Goal: Transaction & Acquisition: Purchase product/service

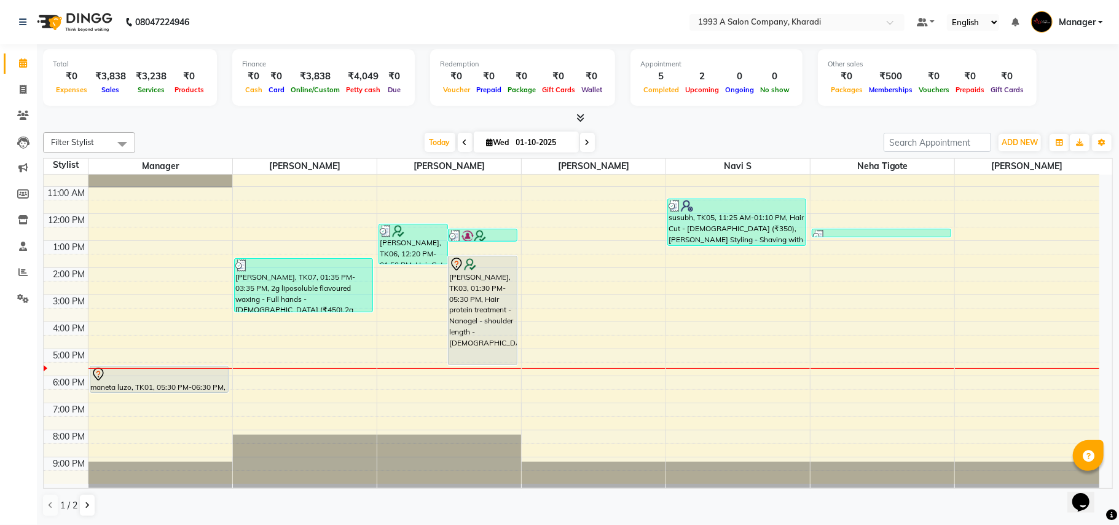
scroll to position [43, 0]
click at [390, 409] on div "9:00 AM 10:00 AM 11:00 AM 12:00 PM 1:00 PM 2:00 PM 3:00 PM 4:00 PM 5:00 PM 6:00…" at bounding box center [572, 307] width 1056 height 351
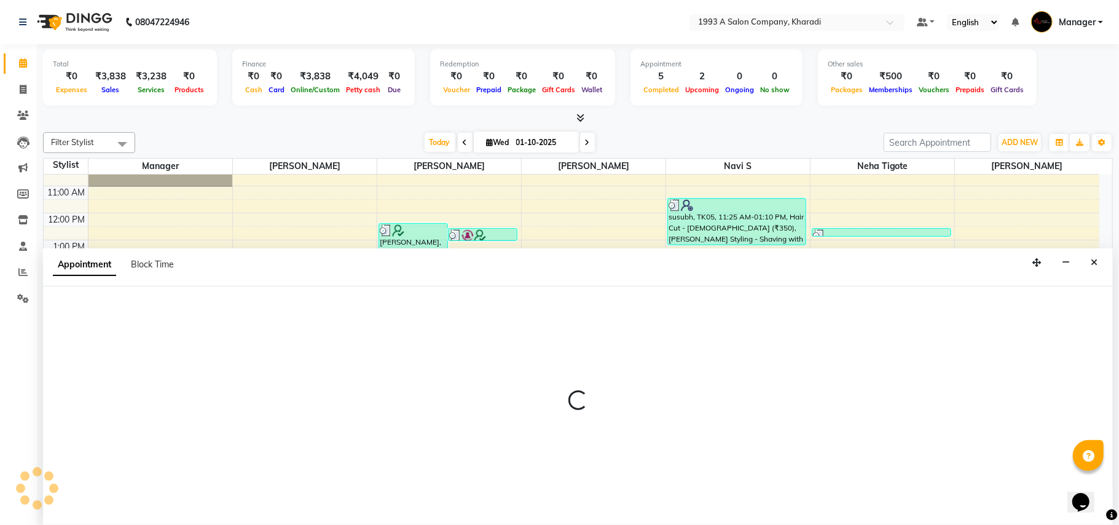
select select "13350"
select select "1140"
select select "tentative"
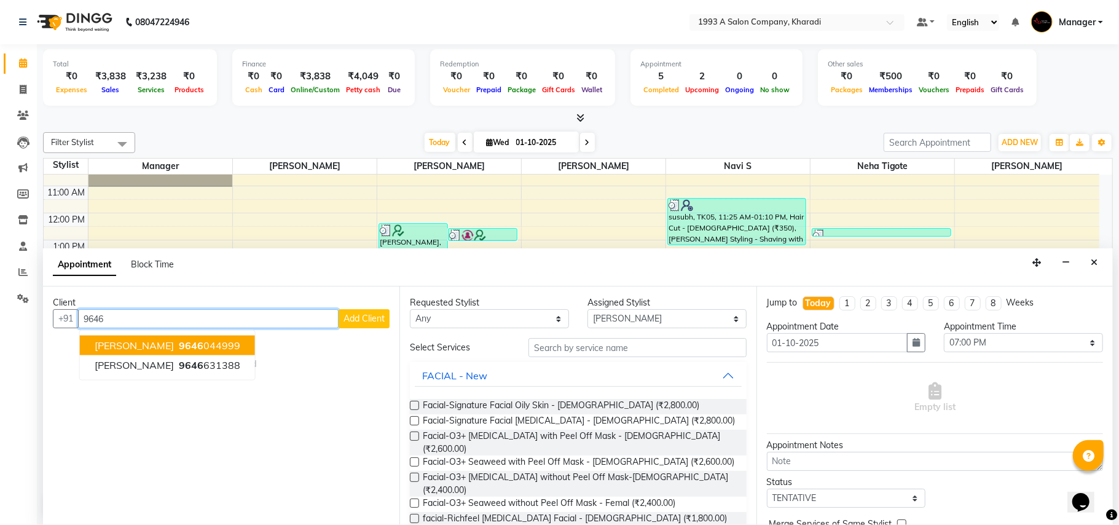
click at [148, 342] on span "[PERSON_NAME]" at bounding box center [134, 345] width 79 height 12
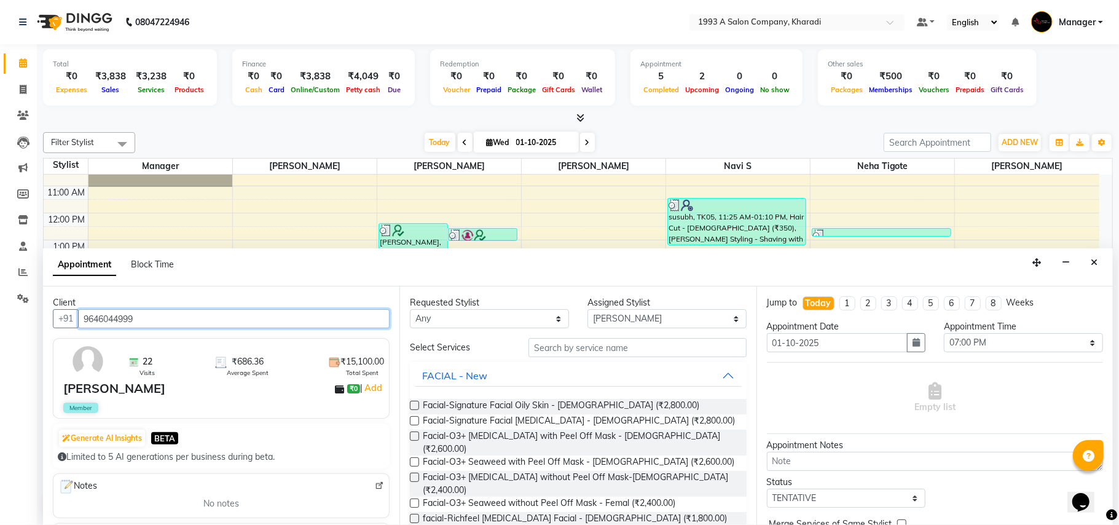
type input "9646044999"
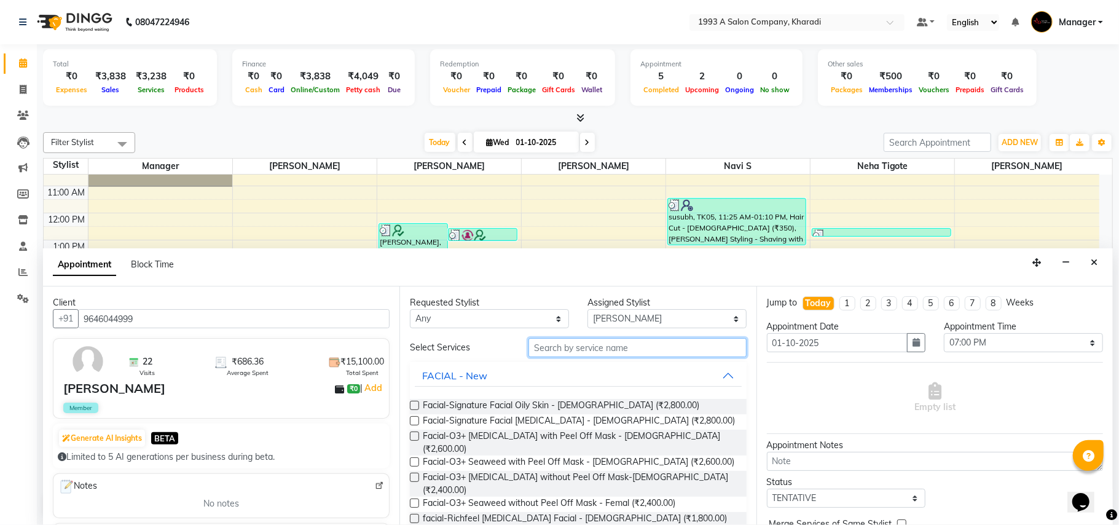
click at [626, 352] on input "text" at bounding box center [638, 347] width 218 height 19
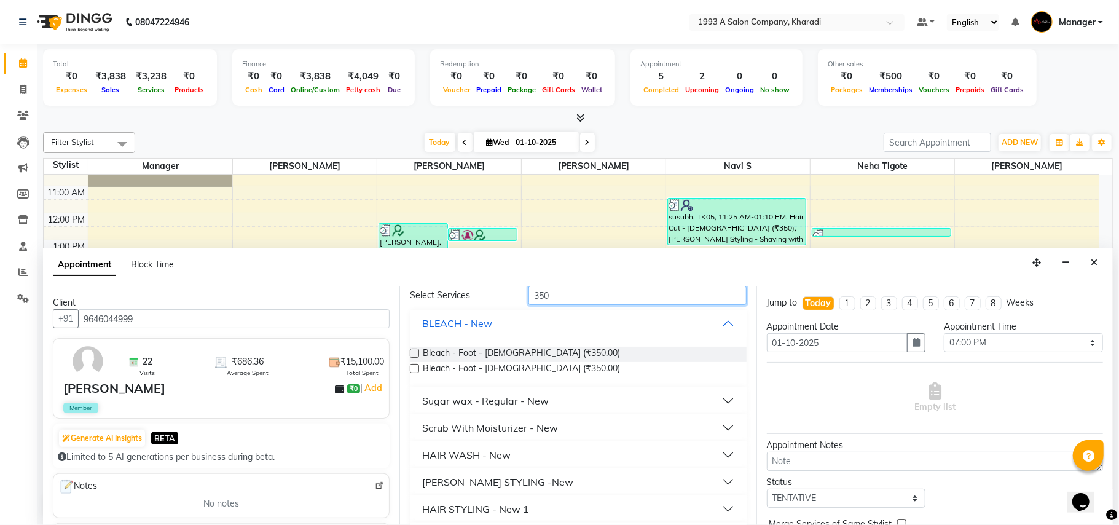
scroll to position [96, 0]
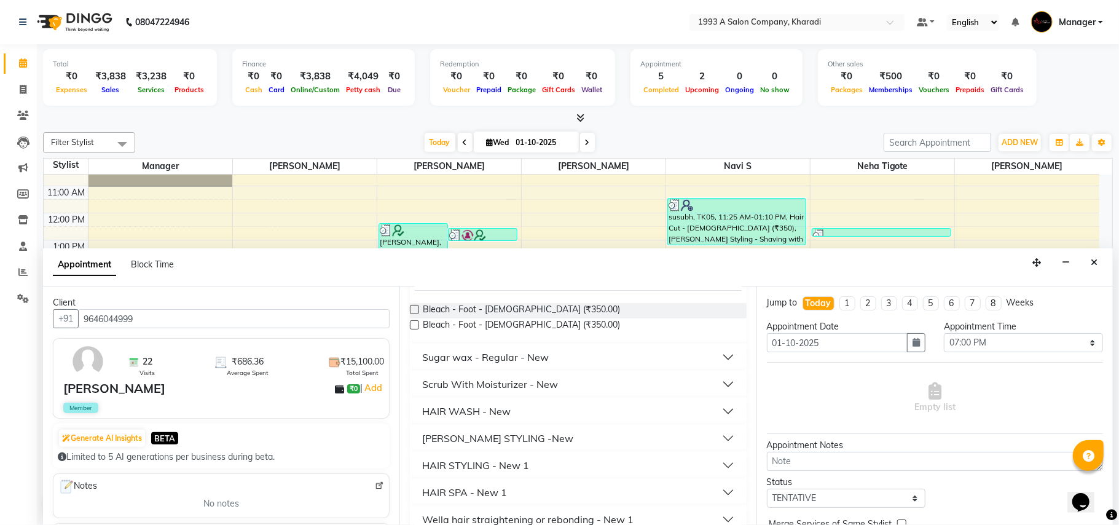
type input "350"
click at [497, 404] on div "HAIR WASH - New" at bounding box center [466, 411] width 89 height 15
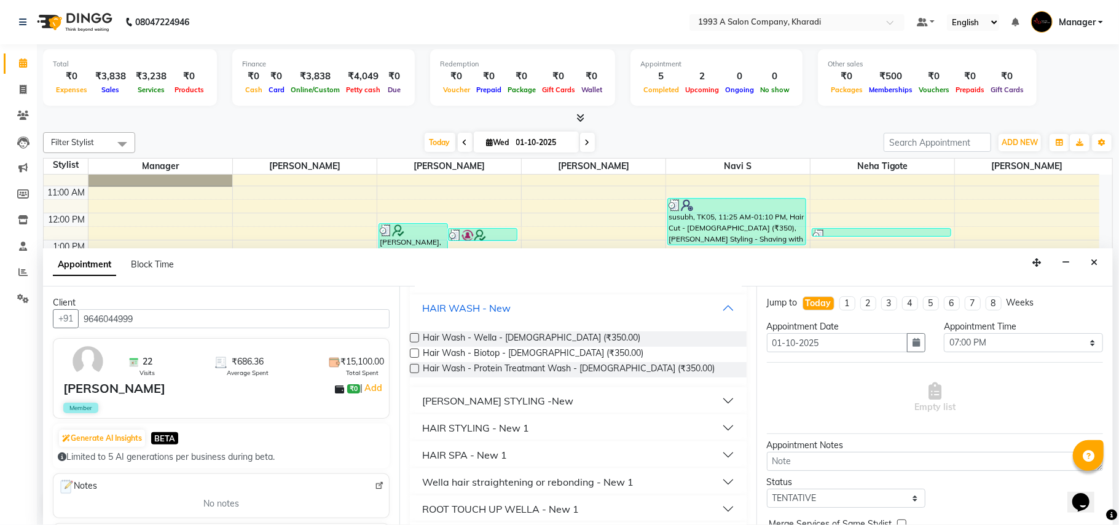
scroll to position [227, 0]
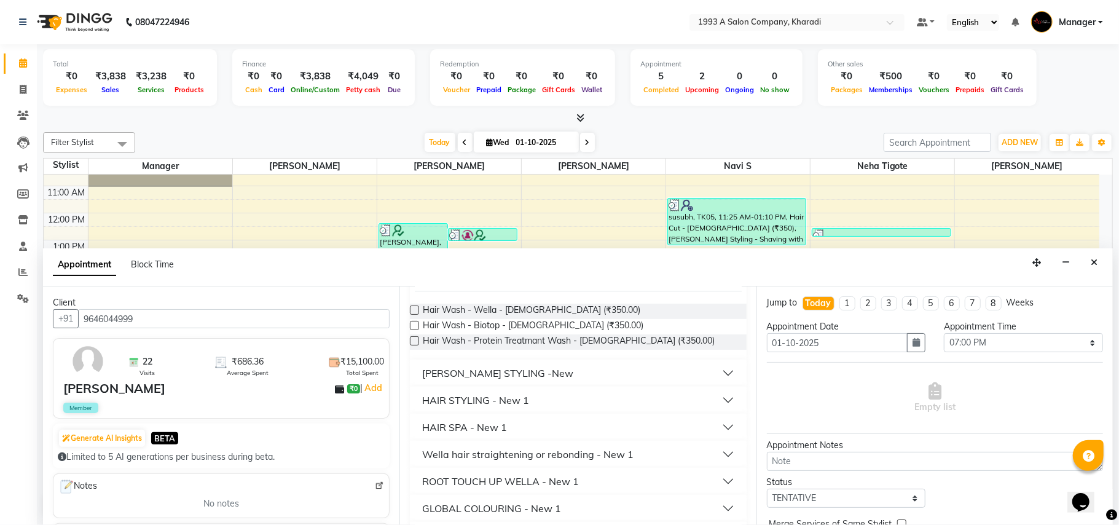
click at [473, 364] on button "[PERSON_NAME] STYLING -New" at bounding box center [578, 373] width 326 height 22
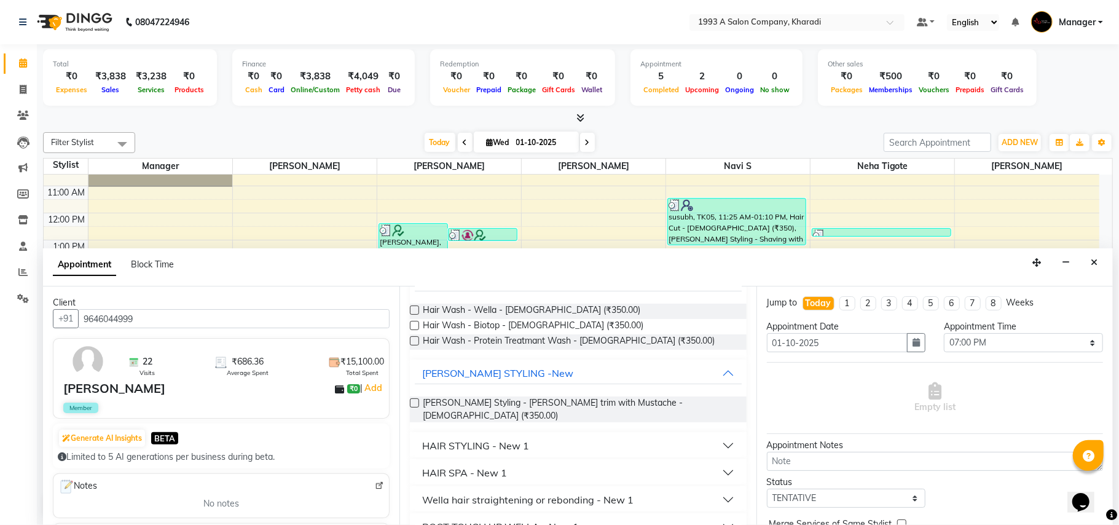
click at [414, 401] on label at bounding box center [414, 402] width 9 height 9
click at [414, 401] on input "checkbox" at bounding box center [414, 404] width 8 height 8
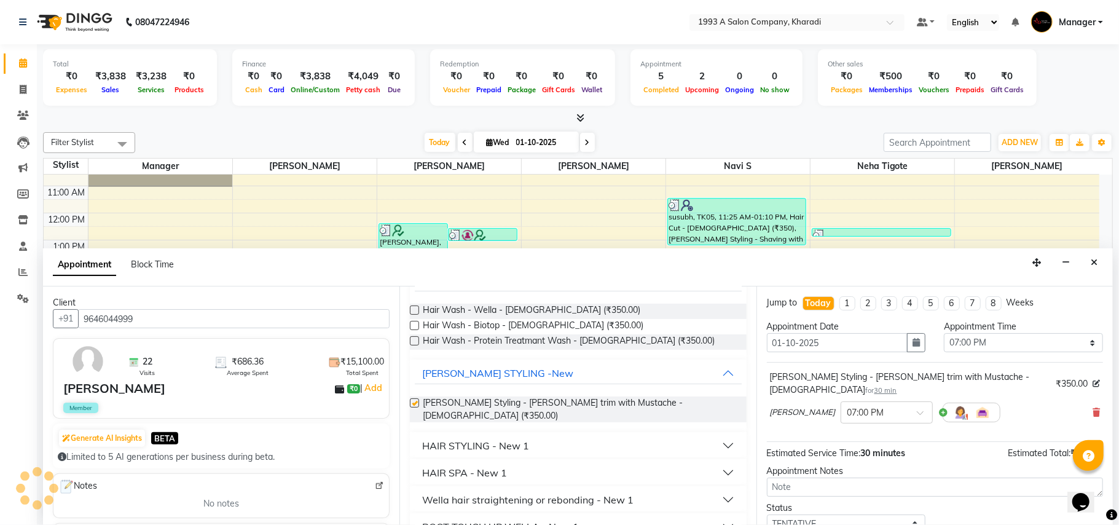
checkbox input "false"
click at [874, 405] on input "text" at bounding box center [875, 411] width 54 height 13
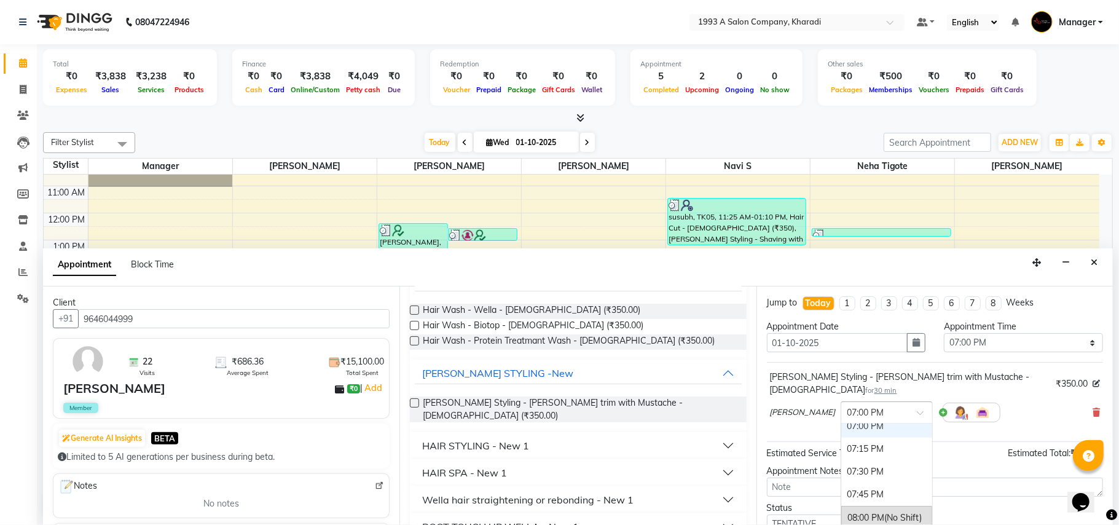
click at [881, 417] on div "07:00 PM" at bounding box center [886, 426] width 91 height 23
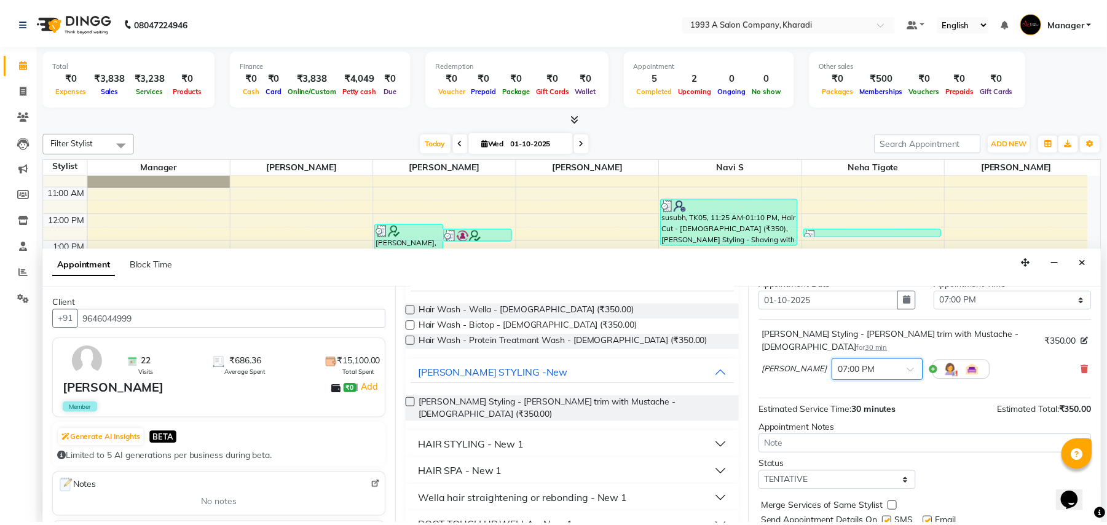
scroll to position [74, 0]
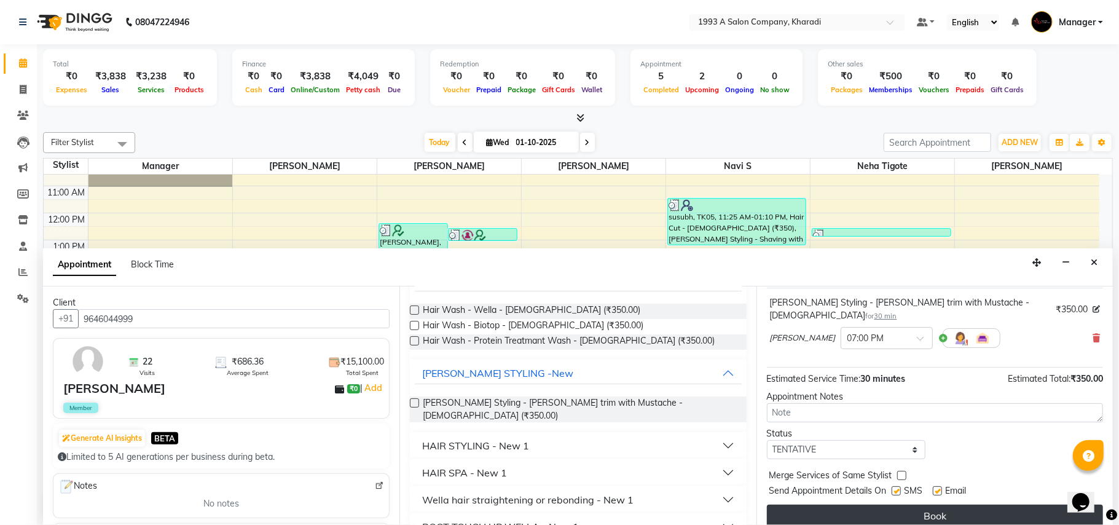
click at [922, 505] on button "Book" at bounding box center [935, 516] width 336 height 22
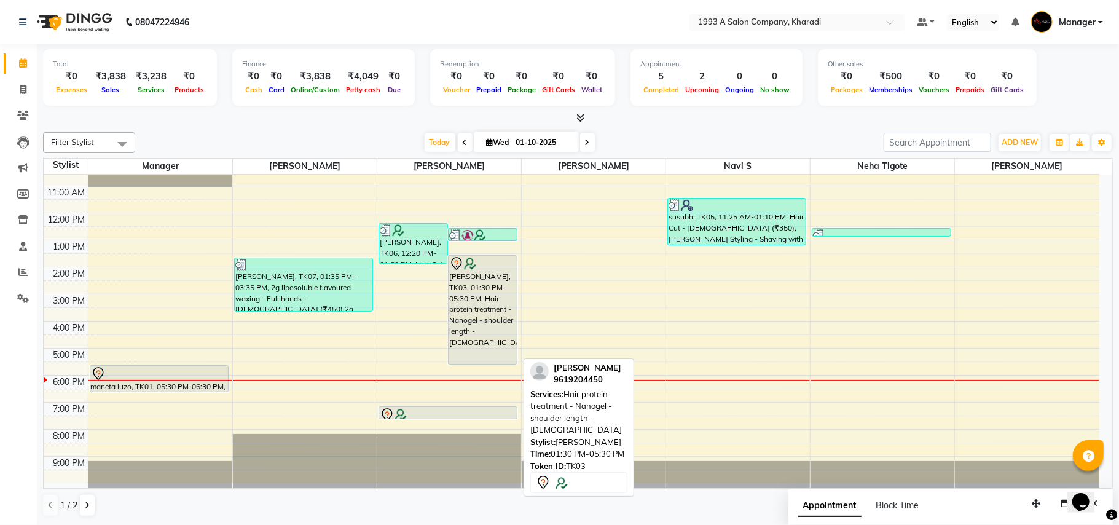
click at [477, 320] on div "[PERSON_NAME], TK03, 01:30 PM-05:30 PM, Hair protein treatment - Nanogel - shou…" at bounding box center [483, 310] width 68 height 108
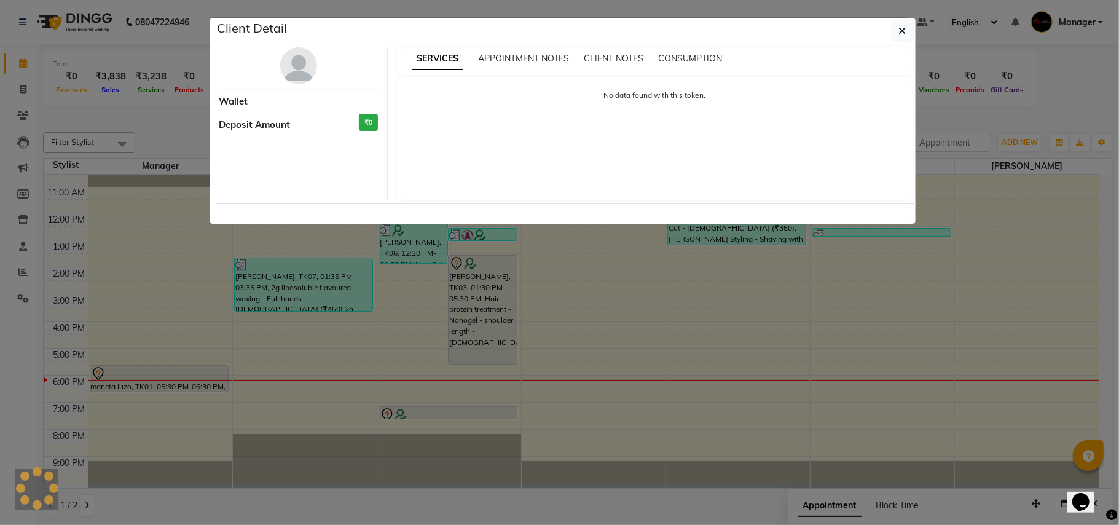
select select "7"
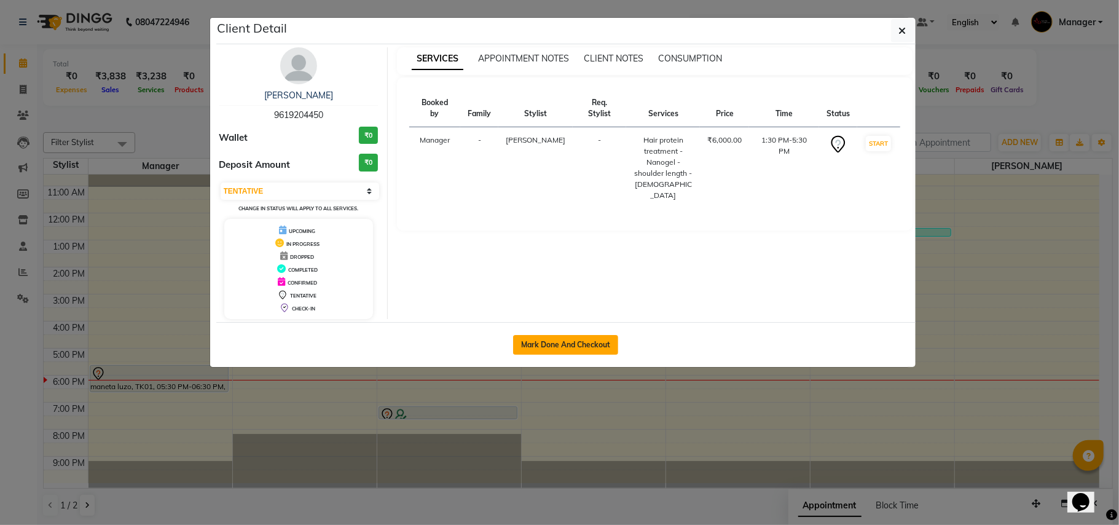
click at [549, 344] on button "Mark Done And Checkout" at bounding box center [565, 345] width 105 height 20
select select "service"
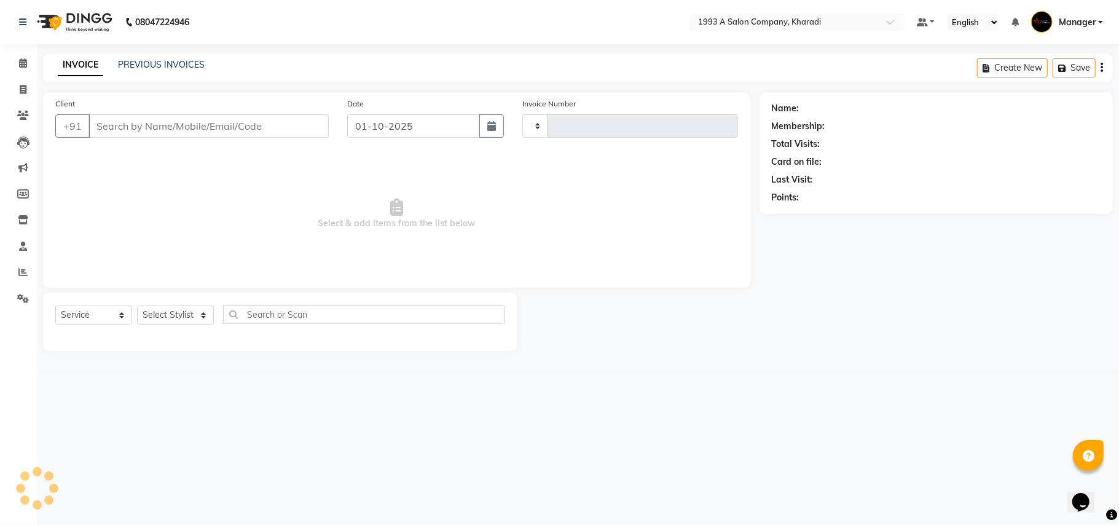
type input "2097"
select select "651"
select select "13350"
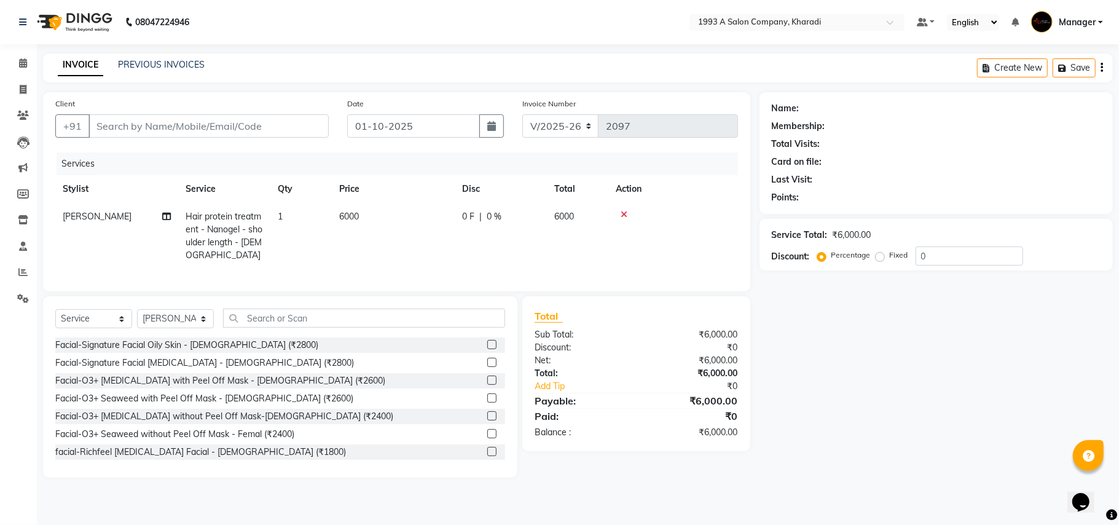
type input "9619204450"
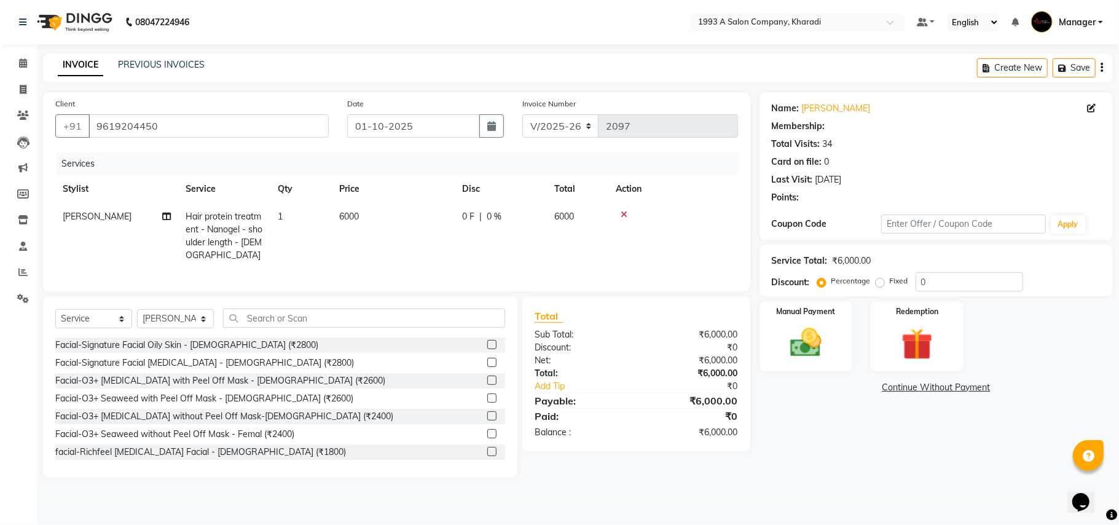
select select "1: Object"
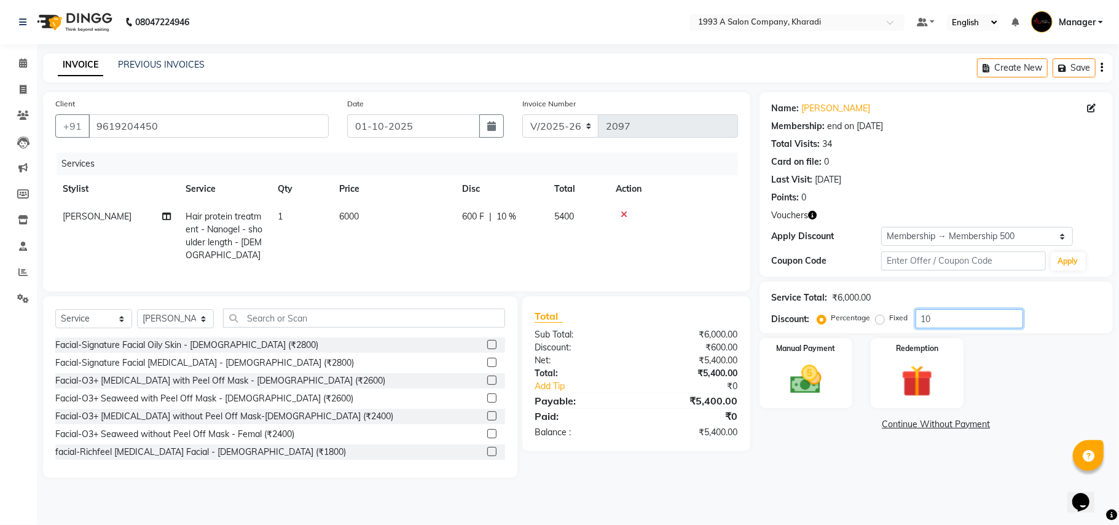
click at [937, 316] on input "10" at bounding box center [970, 318] width 108 height 19
type input "1"
click at [833, 472] on div "Name: [PERSON_NAME] Membership: end on [DATE] Total Visits: 34 Card on file: 0 …" at bounding box center [941, 284] width 363 height 385
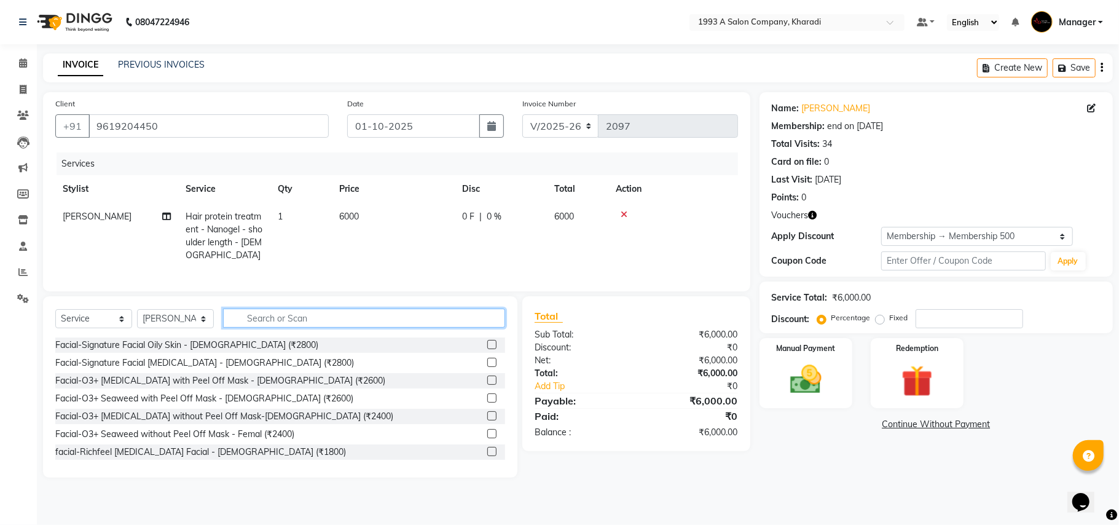
click at [390, 328] on input "text" at bounding box center [364, 318] width 282 height 19
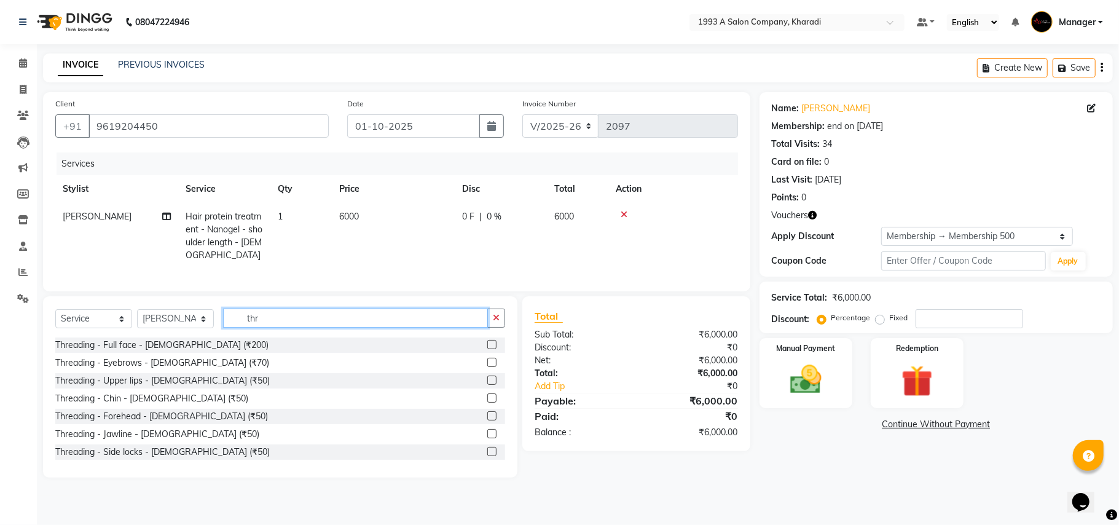
type input "thr"
click at [487, 367] on label at bounding box center [491, 362] width 9 height 9
click at [487, 367] on input "checkbox" at bounding box center [491, 363] width 8 height 8
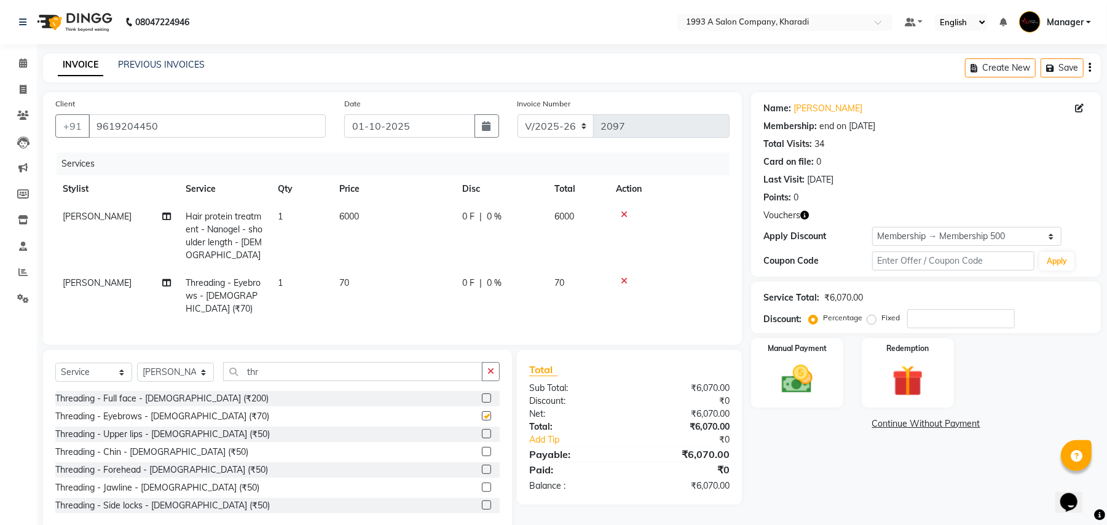
checkbox input "false"
click at [504, 283] on div "0 F | 0 %" at bounding box center [500, 283] width 77 height 13
select select "13350"
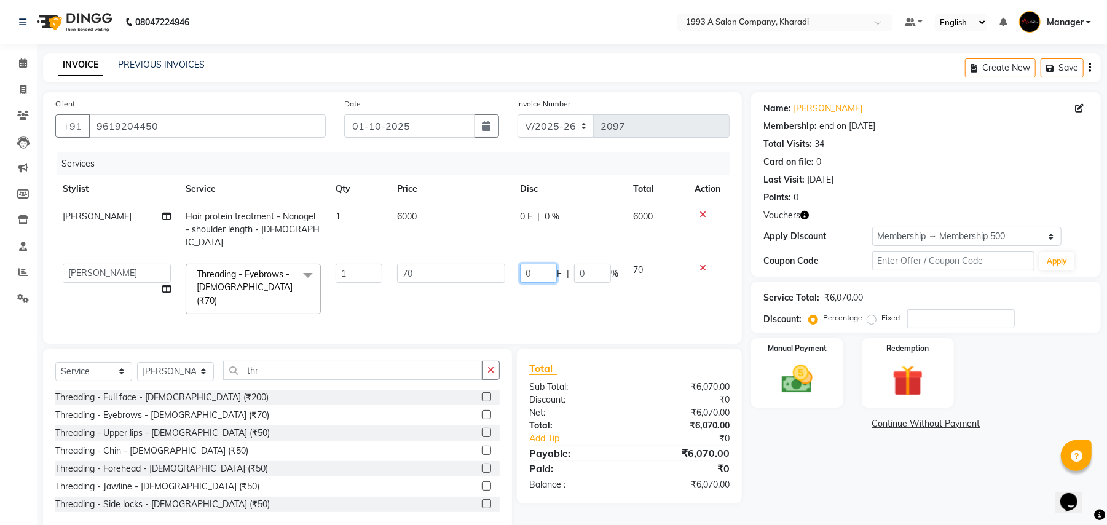
click at [534, 264] on input "0" at bounding box center [538, 273] width 37 height 19
type input "15"
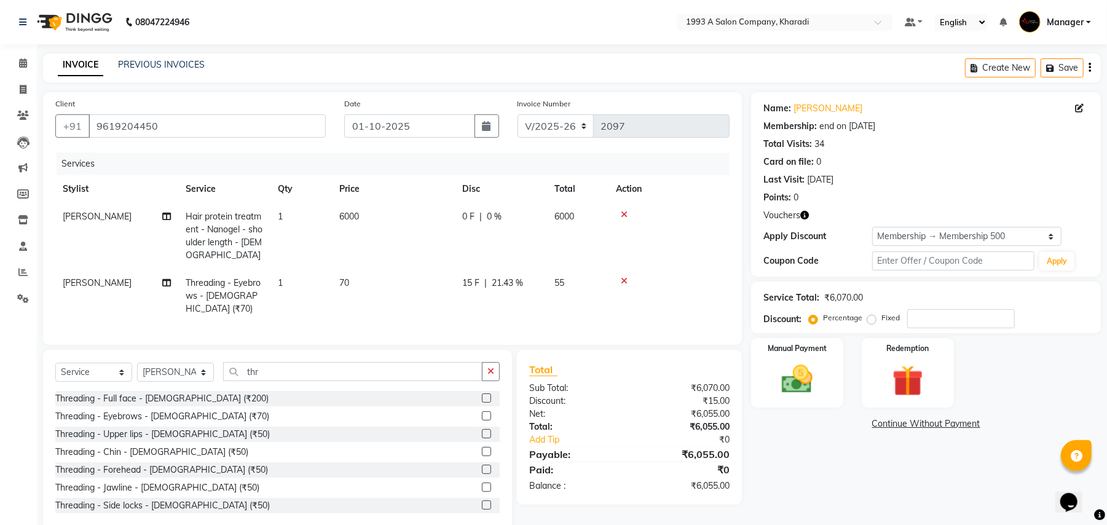
click at [602, 286] on tr "[PERSON_NAME] Threading - Eyebrows - [DEMOGRAPHIC_DATA] (₹70) 1 70 15 F | 21.43…" at bounding box center [392, 295] width 674 height 53
click at [935, 318] on input "number" at bounding box center [961, 318] width 108 height 19
type input "15"
click at [507, 214] on span "15 %" at bounding box center [507, 216] width 20 height 13
select select "13350"
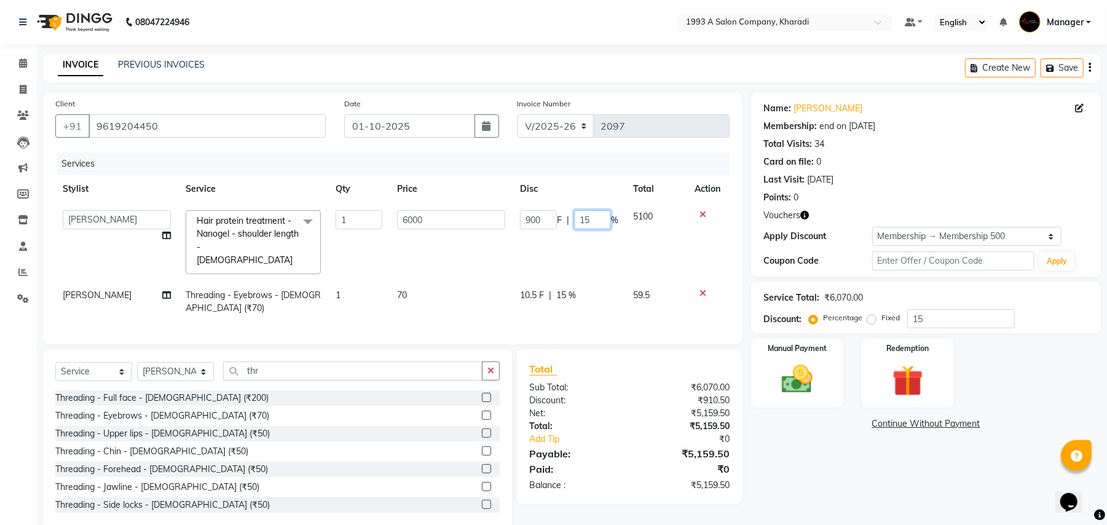
click at [598, 219] on input "15" at bounding box center [592, 219] width 37 height 19
type input "1"
type input "00"
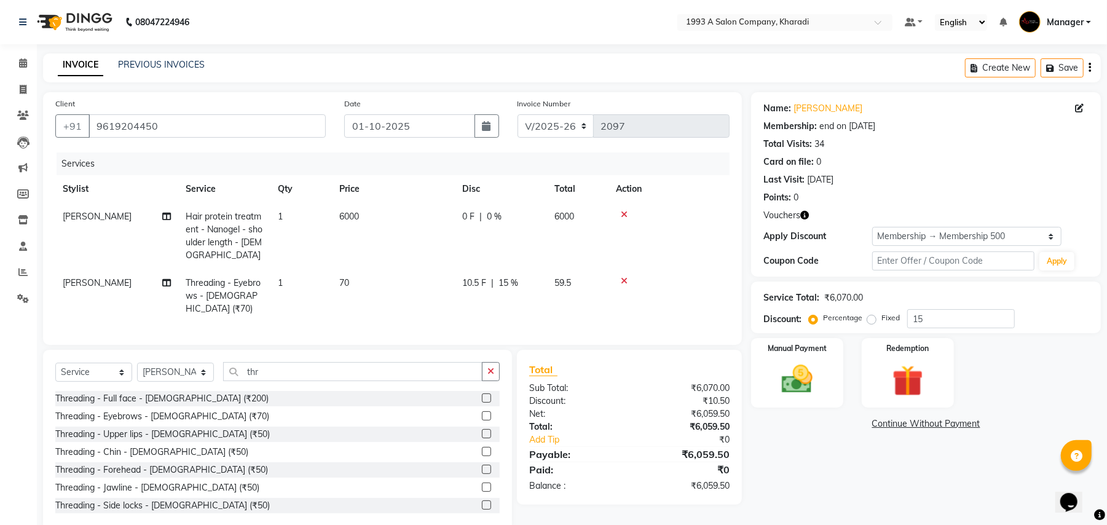
click at [841, 446] on div "Name: [PERSON_NAME] Membership: end on [DATE] Total Visits: 34 Card on file: 0 …" at bounding box center [930, 311] width 359 height 439
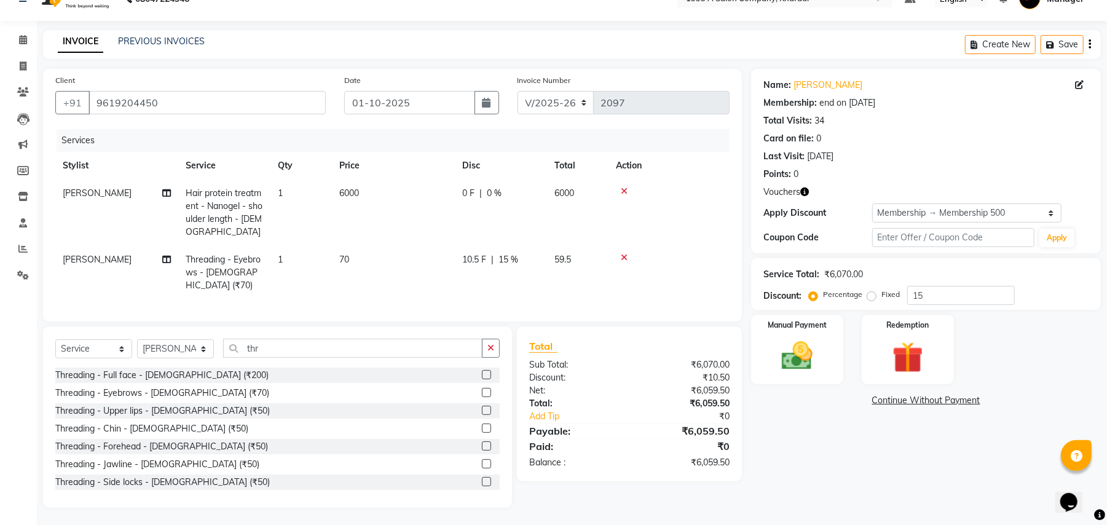
click at [760, 483] on div "Name: [PERSON_NAME] Membership: end on [DATE] Total Visits: 34 Card on file: 0 …" at bounding box center [930, 288] width 359 height 439
click at [82, 264] on span "[PERSON_NAME]" at bounding box center [97, 259] width 69 height 11
select select "13350"
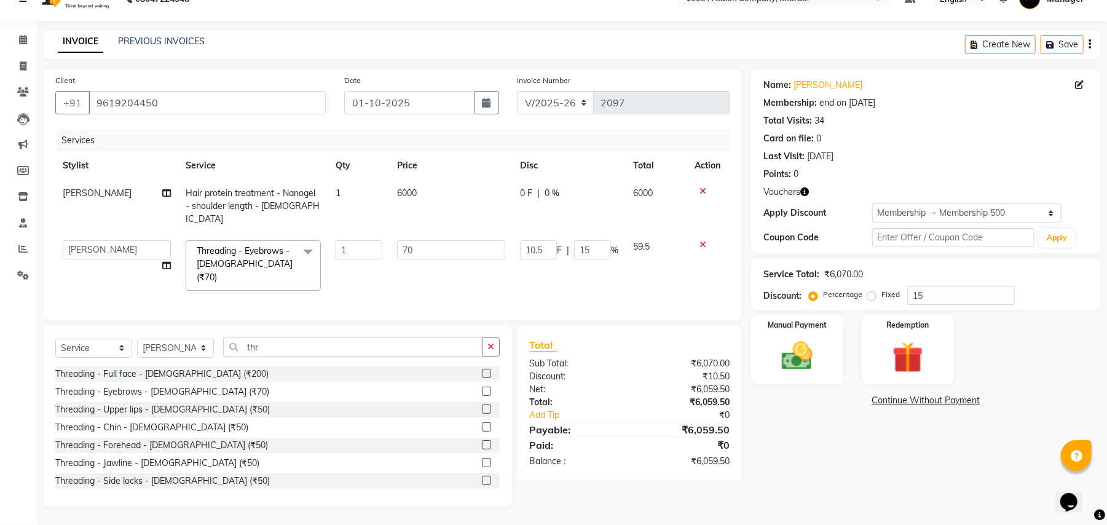
scroll to position [10, 0]
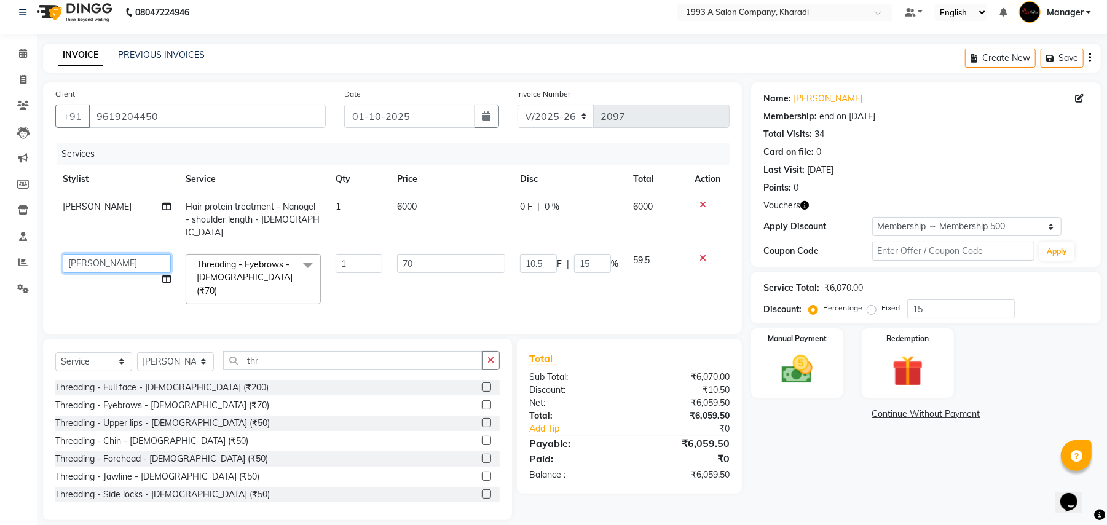
click at [87, 256] on select "[PERSON_NAME] [PERSON_NAME] Manager [PERSON_NAME] S Neha Tigote [PERSON_NAME] […" at bounding box center [117, 263] width 108 height 19
click at [790, 377] on img at bounding box center [797, 369] width 53 height 37
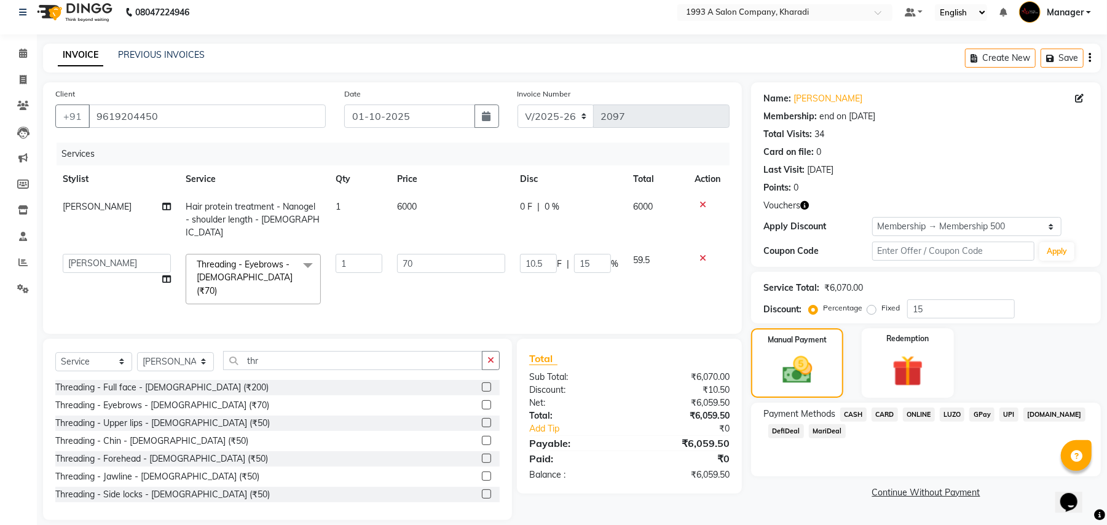
click at [779, 431] on span "DefiDeal" at bounding box center [786, 431] width 36 height 14
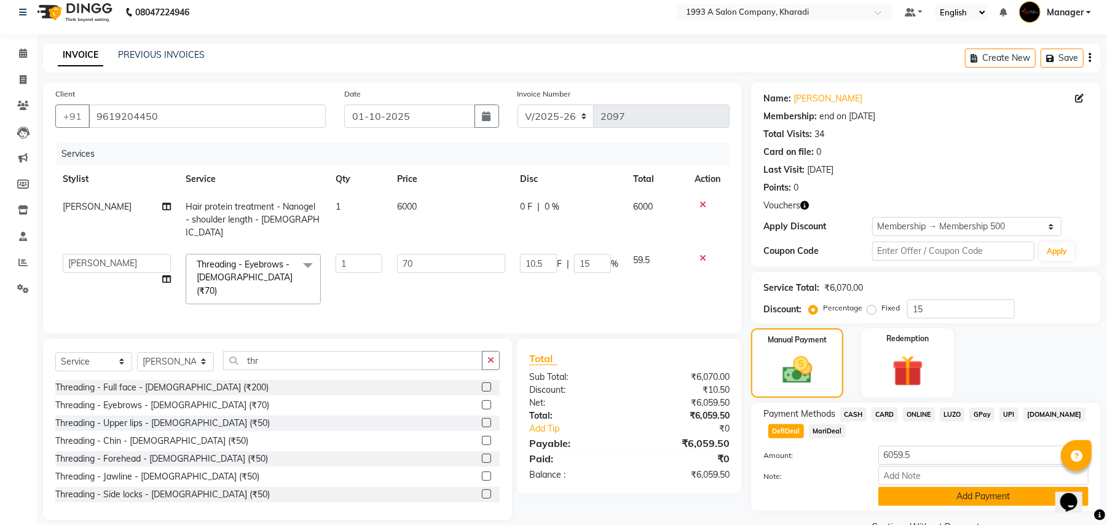
scroll to position [40, 0]
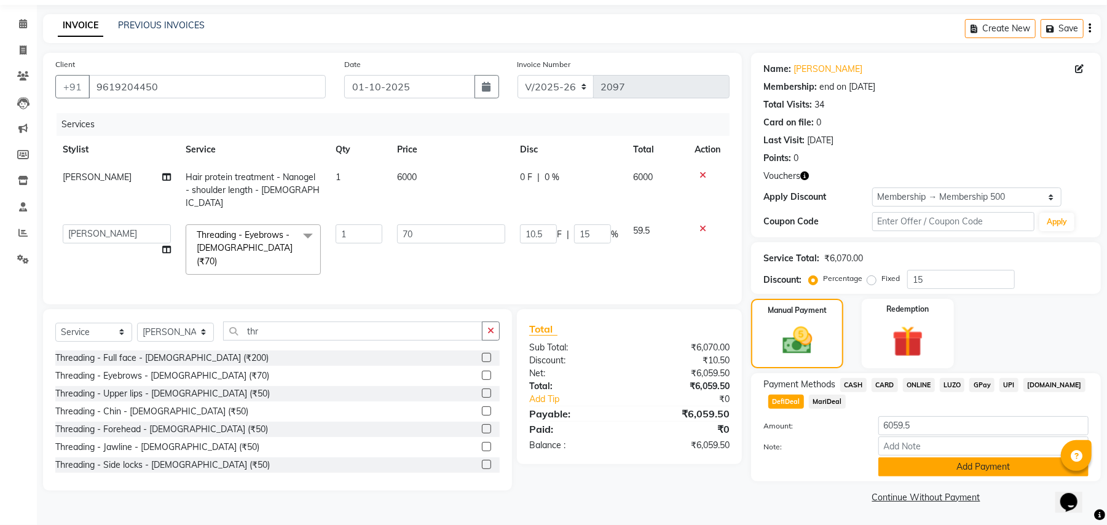
click at [937, 465] on button "Add Payment" at bounding box center [983, 466] width 210 height 19
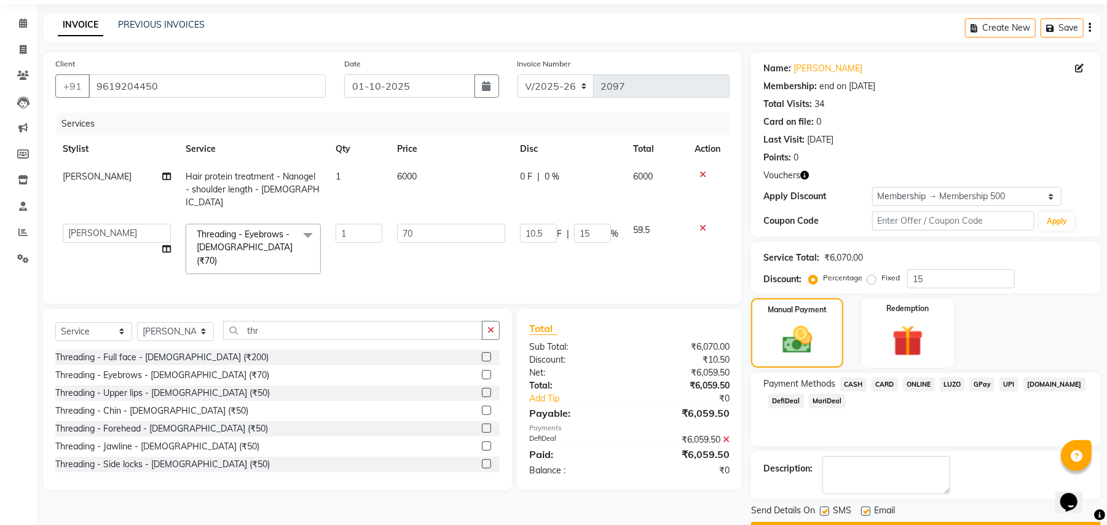
scroll to position [75, 0]
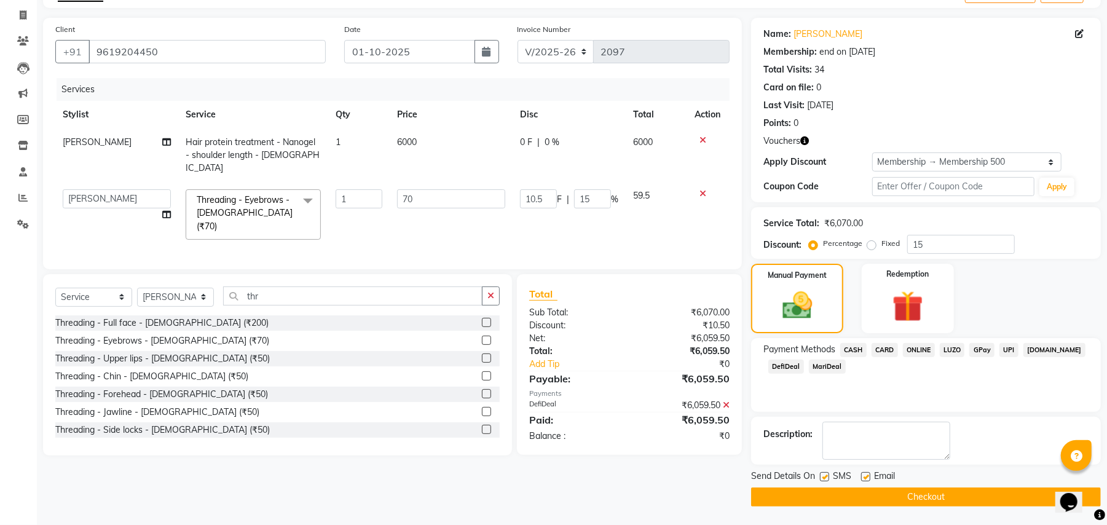
click at [883, 498] on button "Checkout" at bounding box center [926, 496] width 350 height 19
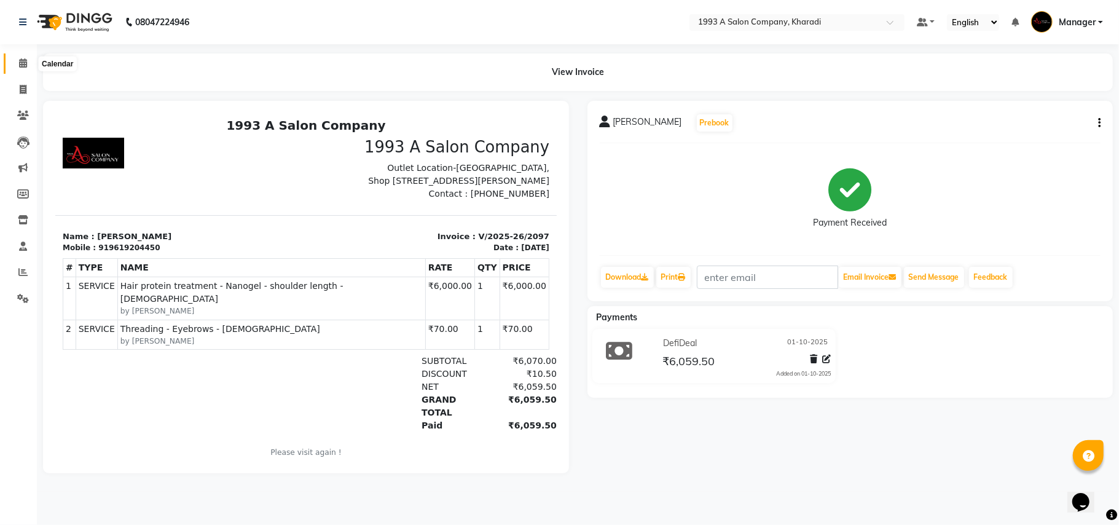
click at [23, 61] on icon at bounding box center [23, 62] width 8 height 9
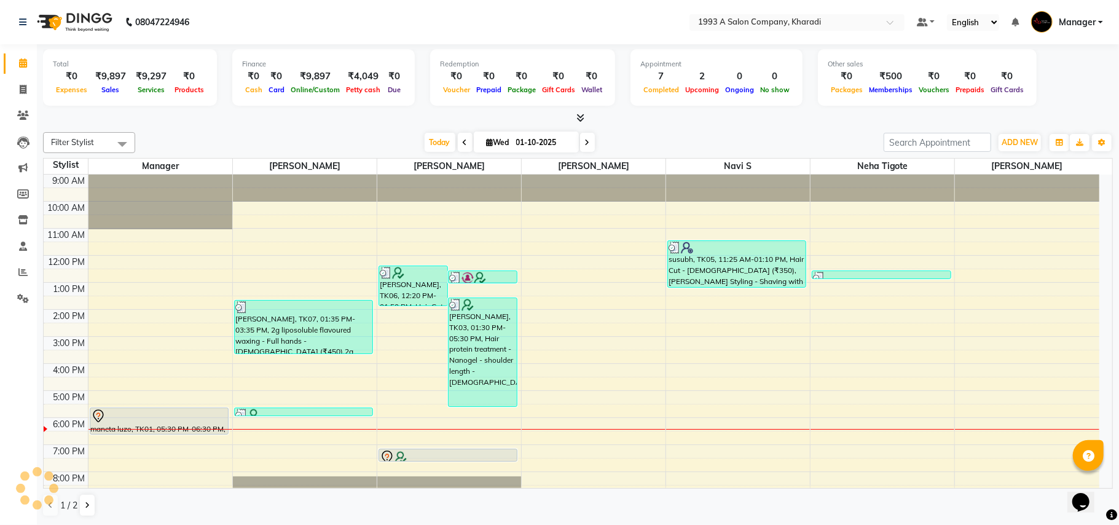
scroll to position [20, 0]
